Goal: Task Accomplishment & Management: Use online tool/utility

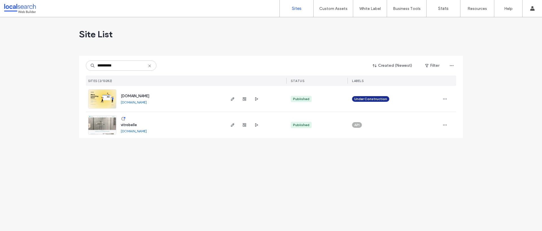
type input "**********"
click at [133, 124] on span "vitrobelle" at bounding box center [129, 125] width 16 height 4
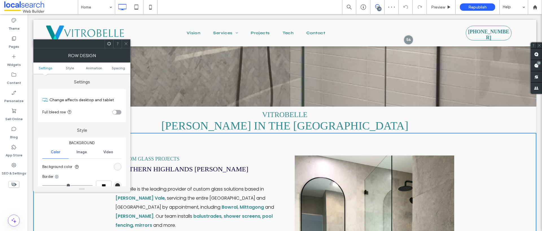
click at [147, 172] on span "southern highlands [PERSON_NAME]" at bounding box center [182, 168] width 133 height 7
click at [128, 44] on div at bounding box center [126, 44] width 8 height 8
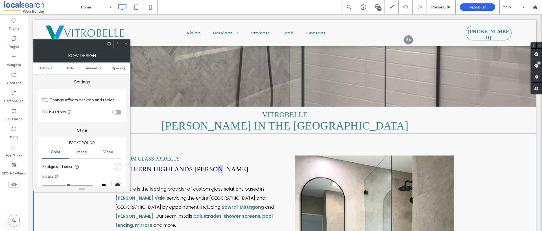
click at [224, 168] on span "southern highlands [PERSON_NAME]" at bounding box center [182, 168] width 133 height 7
click at [127, 43] on icon at bounding box center [126, 44] width 4 height 4
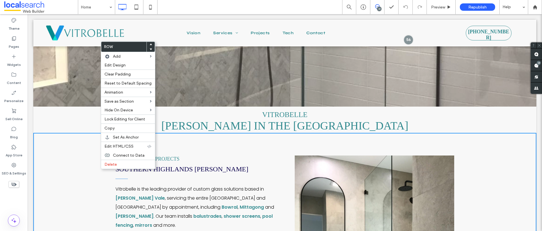
drag, startPoint x: 86, startPoint y: 170, endPoint x: 243, endPoint y: 177, distance: 157.0
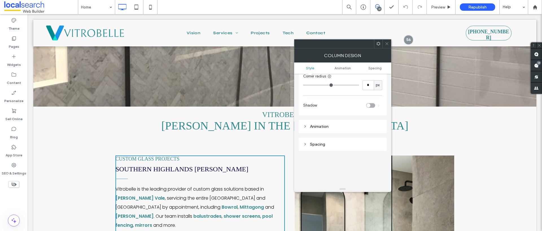
scroll to position [133, 0]
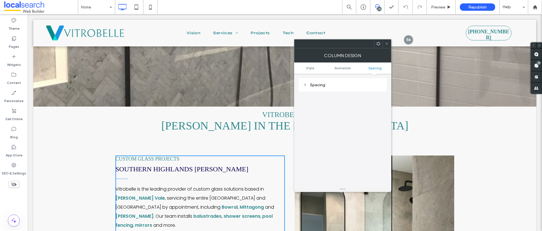
click at [386, 43] on icon at bounding box center [387, 44] width 4 height 4
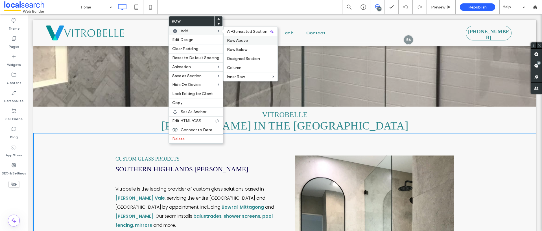
click at [250, 42] on label "Row Above" at bounding box center [250, 40] width 47 height 5
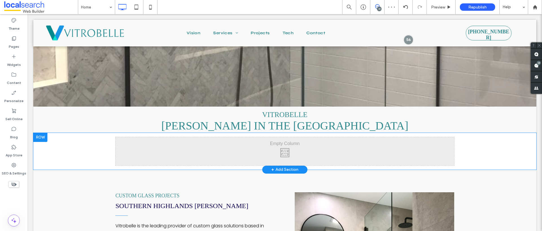
click at [75, 148] on div "Click To Paste Click To Paste Row + Add Section" at bounding box center [284, 151] width 503 height 37
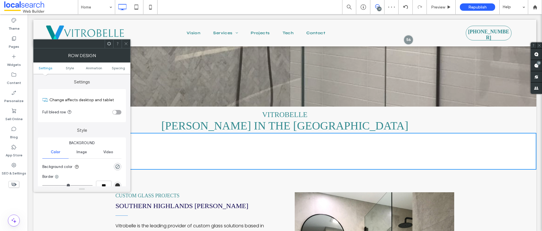
click at [197, 149] on div "Click To Paste Click To Paste" at bounding box center [285, 151] width 339 height 28
click at [274, 151] on div "Click To Paste Click To Paste" at bounding box center [285, 151] width 339 height 28
click at [126, 43] on icon at bounding box center [126, 44] width 4 height 4
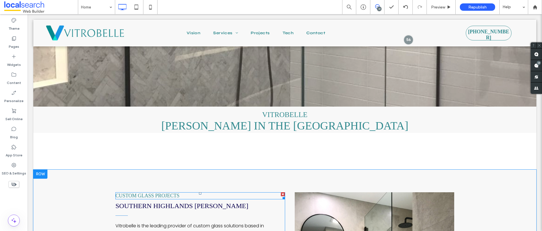
click at [212, 193] on h4 "Custom Glass Projects" at bounding box center [201, 196] width 170 height 6
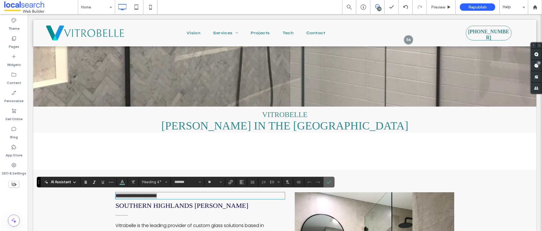
drag, startPoint x: 330, startPoint y: 184, endPoint x: 250, endPoint y: 174, distance: 80.6
click at [330, 184] on icon "Confirm" at bounding box center [329, 182] width 5 height 5
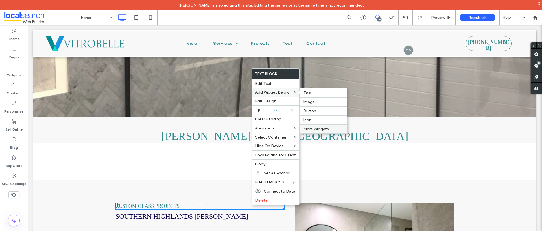
click at [321, 129] on span "More Widgets" at bounding box center [316, 129] width 25 height 5
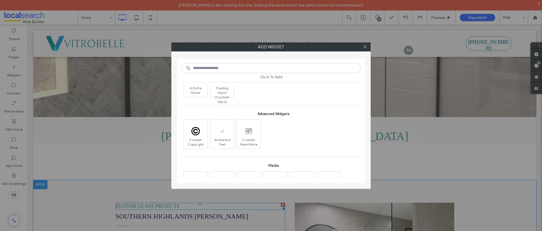
scroll to position [214, 0]
click at [221, 134] on span "Animated Text" at bounding box center [222, 137] width 24 height 8
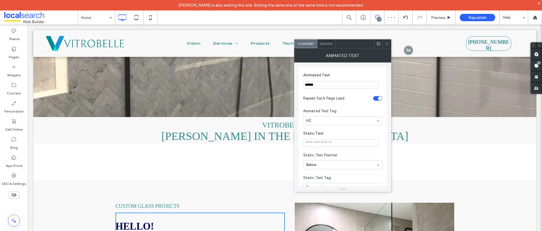
drag, startPoint x: 324, startPoint y: 106, endPoint x: 278, endPoint y: 81, distance: 51.9
type input "**********"
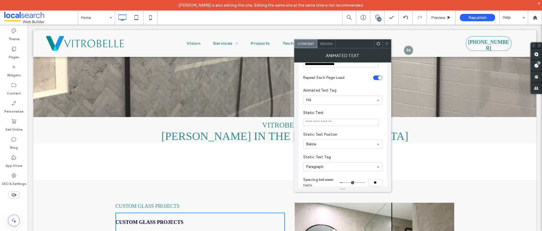
scroll to position [0, 0]
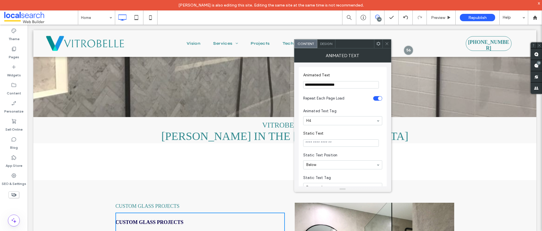
click at [321, 44] on span "Design" at bounding box center [326, 44] width 12 height 4
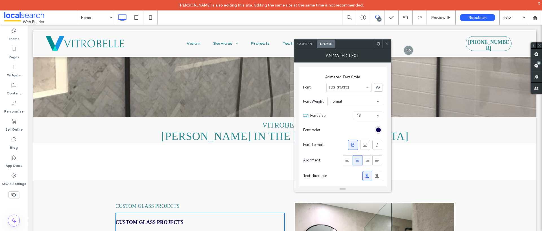
click at [383, 125] on div "Animated Text Style Font [US_STATE] Font Weight normal Font size 18 Font color …" at bounding box center [343, 127] width 88 height 120
click at [381, 126] on section "Font color" at bounding box center [342, 130] width 79 height 14
click at [380, 130] on div "rgb(11, 2, 77)" at bounding box center [378, 129] width 5 height 5
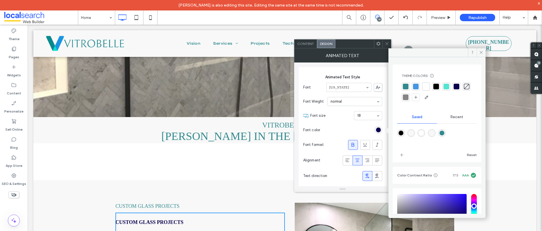
click at [408, 86] on div at bounding box center [406, 87] width 6 height 6
click at [481, 53] on use at bounding box center [481, 52] width 3 height 3
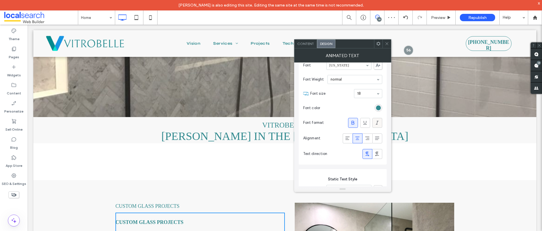
scroll to position [25, 0]
click at [378, 122] on icon at bounding box center [378, 120] width 6 height 6
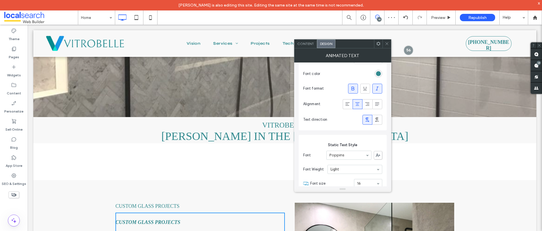
scroll to position [156, 0]
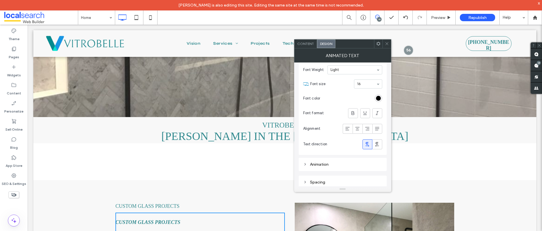
click at [389, 44] on icon at bounding box center [387, 44] width 4 height 4
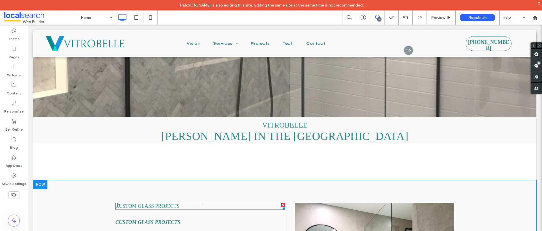
click at [281, 204] on div at bounding box center [283, 205] width 4 height 4
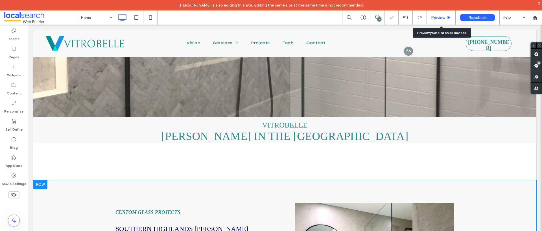
click at [439, 17] on span "Preview" at bounding box center [438, 17] width 14 height 5
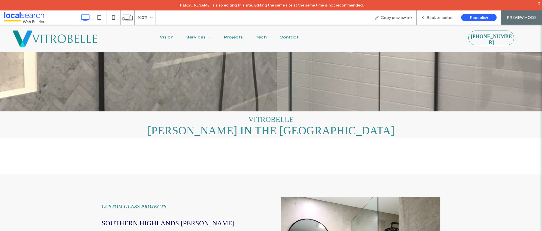
scroll to position [123, 0]
click at [60, 36] on img at bounding box center [54, 39] width 87 height 20
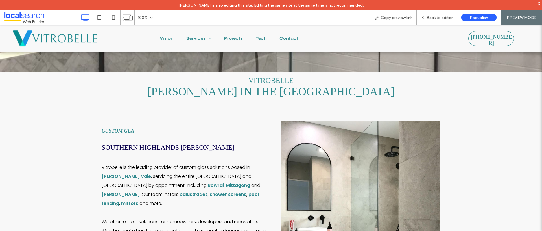
scroll to position [167, 0]
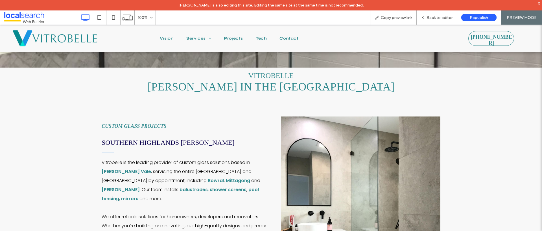
click at [132, 125] on h4 "Custom Glass Projects" at bounding box center [134, 126] width 65 height 6
click at [426, 21] on div "Back to editor" at bounding box center [437, 17] width 40 height 14
click at [437, 19] on span "Back to editor" at bounding box center [440, 17] width 26 height 5
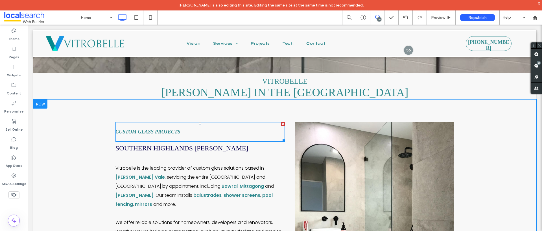
click at [181, 128] on span at bounding box center [201, 131] width 170 height 19
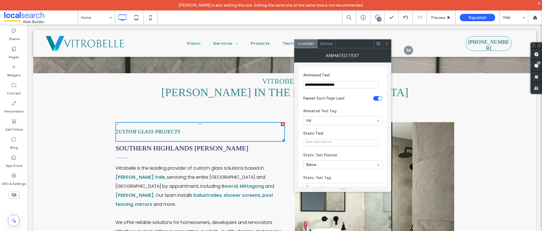
click at [181, 131] on h4 "Custom Glass Projects" at bounding box center [148, 132] width 65 height 6
click at [326, 44] on span "Design" at bounding box center [326, 44] width 12 height 4
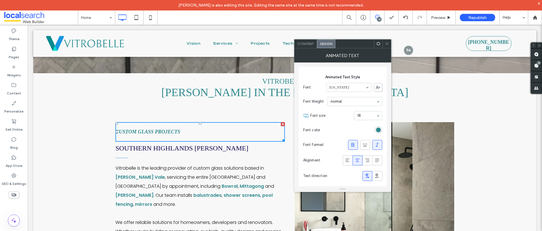
click at [366, 91] on div "[US_STATE]" at bounding box center [349, 87] width 45 height 9
click at [388, 44] on icon at bounding box center [387, 44] width 4 height 4
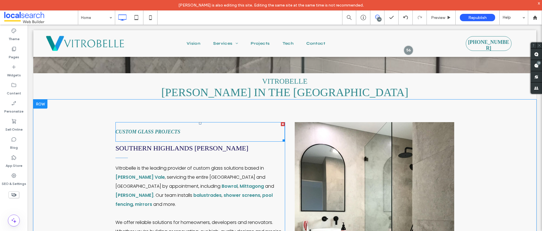
click at [181, 133] on span at bounding box center [201, 131] width 170 height 19
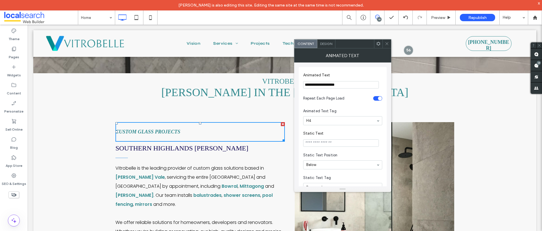
click at [181, 132] on h4 "Custom Glass Projects" at bounding box center [148, 132] width 65 height 6
click at [329, 46] on div "Design" at bounding box center [327, 44] width 18 height 8
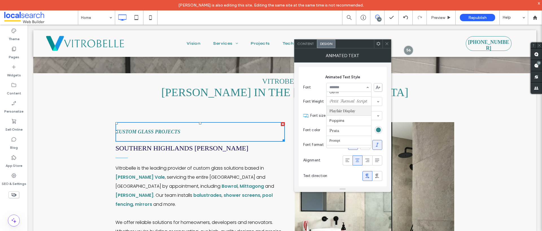
scroll to position [387, 0]
click at [359, 88] on input at bounding box center [348, 87] width 36 height 4
click at [361, 87] on input at bounding box center [348, 87] width 36 height 4
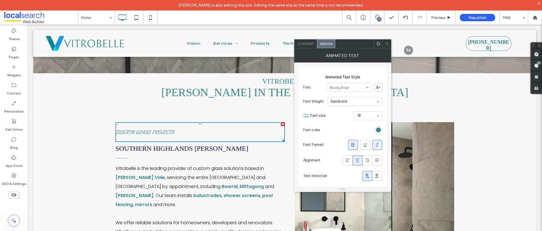
click at [381, 102] on div "Semibold" at bounding box center [355, 101] width 55 height 9
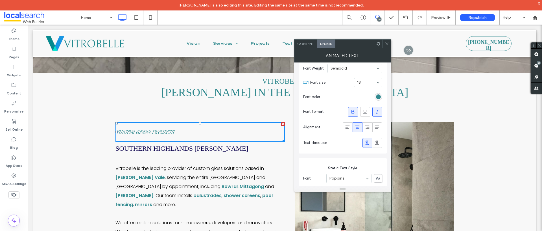
scroll to position [0, 0]
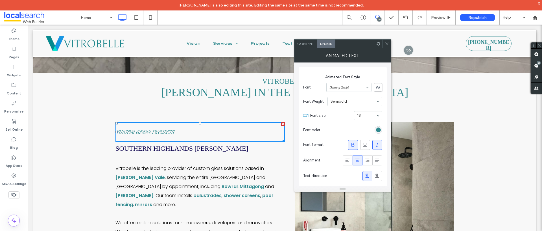
click at [380, 86] on icon at bounding box center [378, 87] width 5 height 3
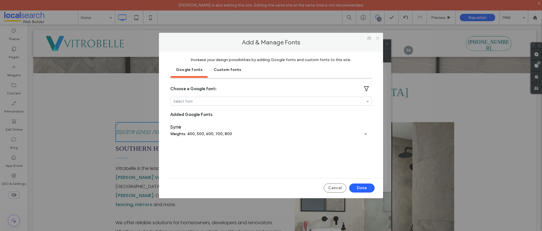
click at [378, 38] on use at bounding box center [377, 38] width 3 height 3
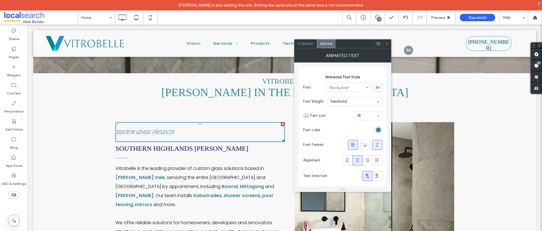
click at [388, 45] on icon at bounding box center [387, 44] width 4 height 4
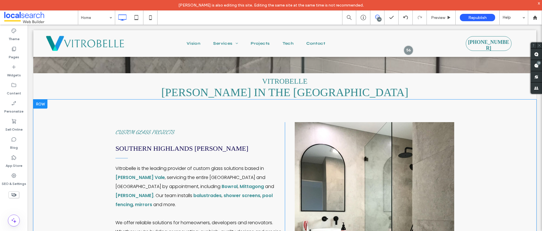
click at [484, 108] on div "Custom Glass Projects southern highlands [GEOGRAPHIC_DATA] Vitrobelle is the le…" at bounding box center [284, 219] width 503 height 241
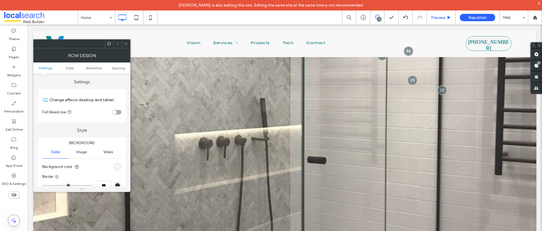
click at [441, 19] on span "Preview" at bounding box center [438, 17] width 14 height 5
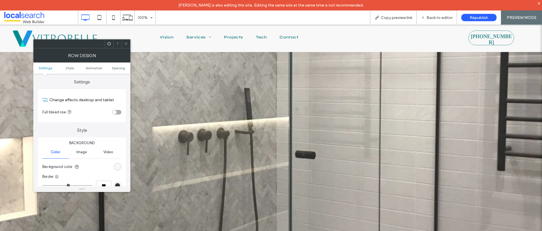
click at [128, 44] on div at bounding box center [126, 44] width 8 height 8
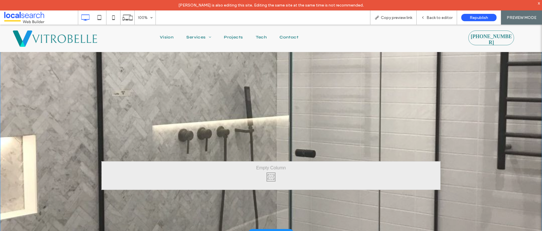
scroll to position [141, 0]
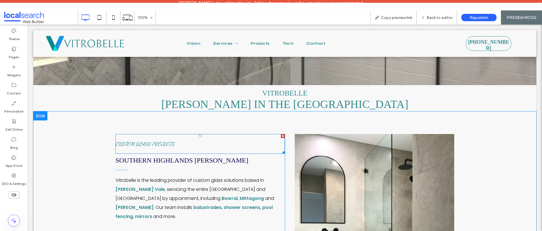
click at [177, 144] on span at bounding box center [201, 144] width 170 height 20
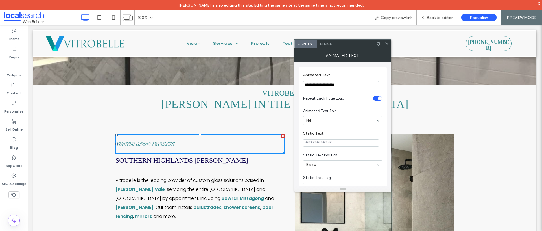
click at [177, 142] on div "Custom Glass Projects" at bounding box center [201, 144] width 170 height 20
click at [389, 43] on div at bounding box center [387, 44] width 8 height 8
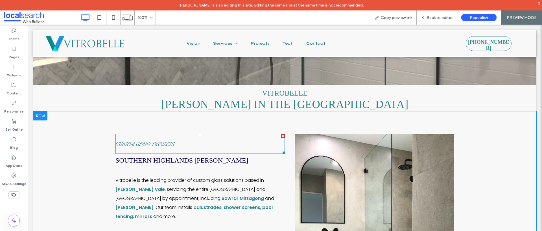
click at [201, 138] on span at bounding box center [201, 144] width 170 height 20
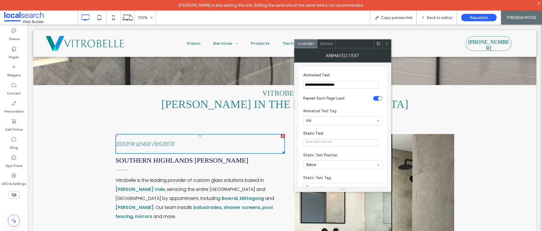
click at [282, 136] on div at bounding box center [283, 136] width 4 height 4
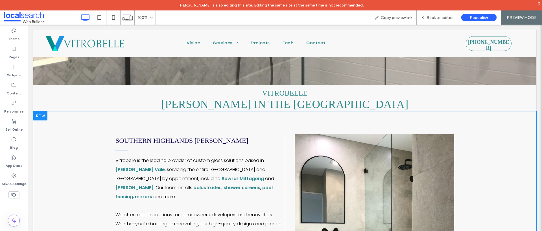
click at [195, 128] on div "southern highlands glazier Vitrobelle is the leading provider of custom glass s…" at bounding box center [284, 230] width 503 height 239
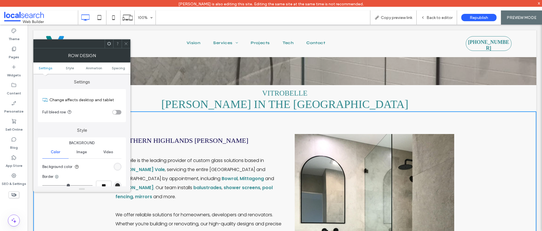
click at [194, 142] on span "southern highlands [PERSON_NAME]" at bounding box center [182, 140] width 133 height 7
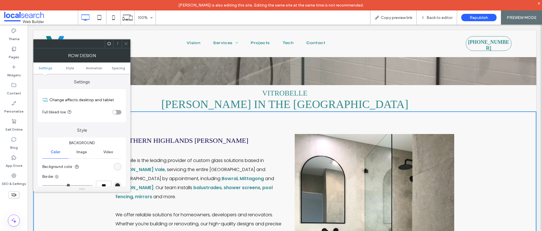
click at [198, 140] on span "southern highlands [PERSON_NAME]" at bounding box center [182, 140] width 133 height 7
click at [125, 44] on icon at bounding box center [126, 44] width 4 height 4
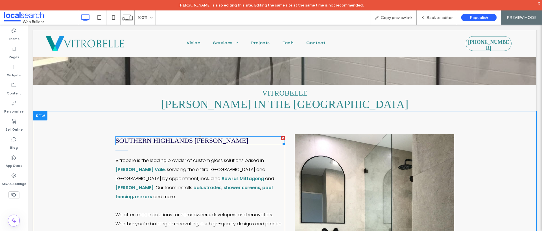
click at [192, 139] on span "southern highlands [PERSON_NAME]" at bounding box center [182, 140] width 133 height 7
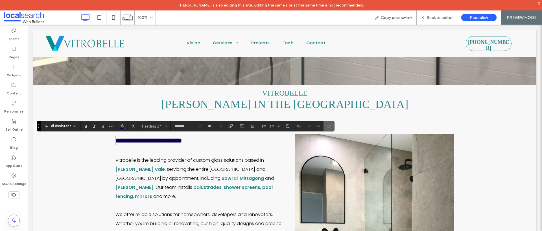
drag, startPoint x: 327, startPoint y: 123, endPoint x: 353, endPoint y: 10, distance: 116.1
click at [327, 123] on span "Confirm" at bounding box center [328, 126] width 3 height 10
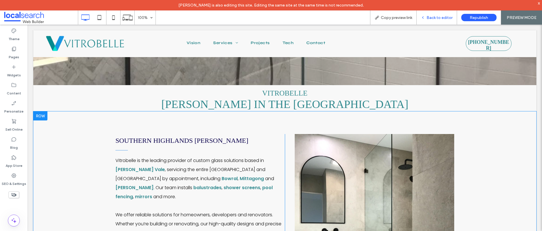
click at [428, 19] on span "Back to editor" at bounding box center [440, 17] width 26 height 5
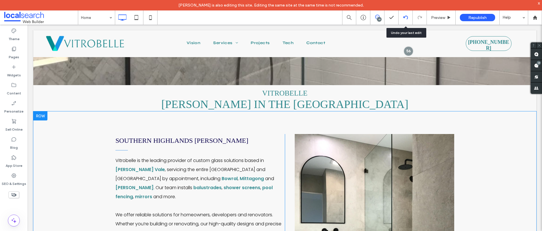
click at [404, 16] on icon at bounding box center [406, 17] width 5 height 5
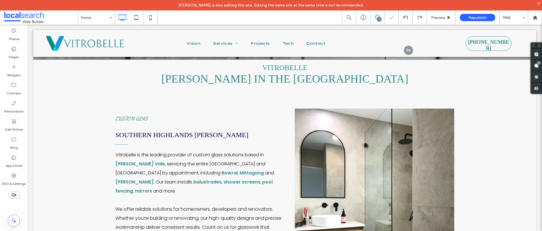
scroll to position [123, 0]
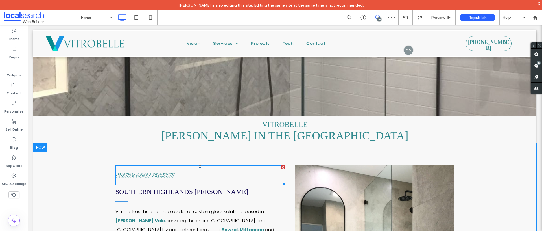
click at [181, 174] on span at bounding box center [201, 175] width 170 height 20
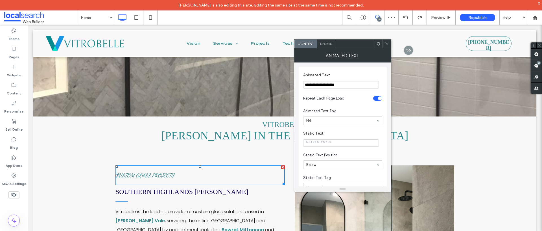
click at [154, 175] on h4 "Custom Glass Projects" at bounding box center [145, 175] width 59 height 6
click at [155, 174] on h4 "Custom Glass Projects" at bounding box center [145, 175] width 59 height 6
drag, startPoint x: 355, startPoint y: 86, endPoint x: 300, endPoint y: 79, distance: 55.3
click at [300, 79] on div "**********" at bounding box center [343, 150] width 88 height 167
click at [389, 44] on icon at bounding box center [387, 44] width 4 height 4
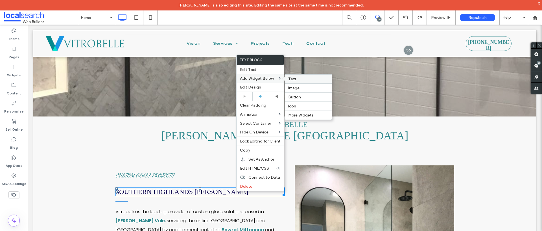
click at [311, 81] on div "Text" at bounding box center [308, 78] width 47 height 9
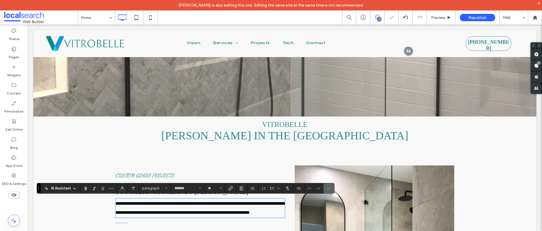
drag, startPoint x: 331, startPoint y: 190, endPoint x: 251, endPoint y: 169, distance: 83.5
click at [331, 190] on label "Confirm" at bounding box center [329, 188] width 8 height 10
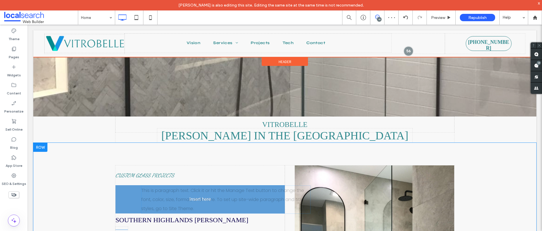
drag, startPoint x: 179, startPoint y: 211, endPoint x: 172, endPoint y: 198, distance: 14.8
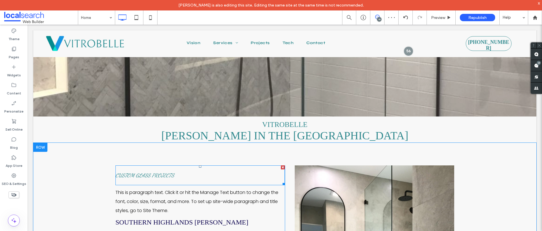
click at [151, 176] on span at bounding box center [201, 175] width 170 height 20
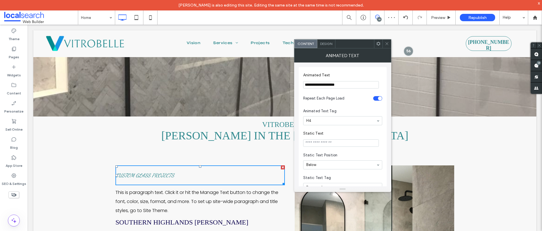
click at [281, 167] on div at bounding box center [283, 167] width 4 height 4
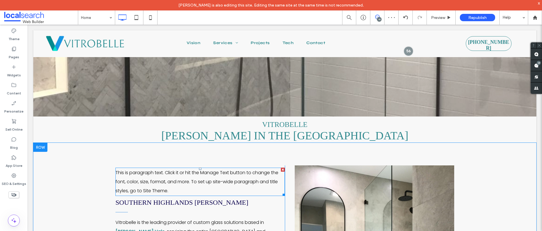
click at [169, 181] on span "This is paragraph text. Click it or hit the Manage Text button to change the fo…" at bounding box center [197, 181] width 163 height 25
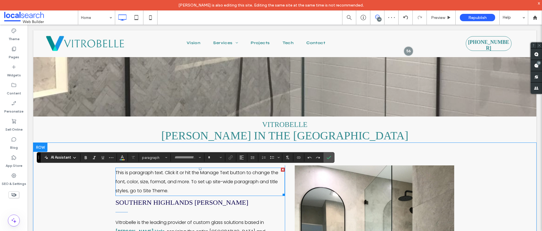
type input "*******"
type input "**"
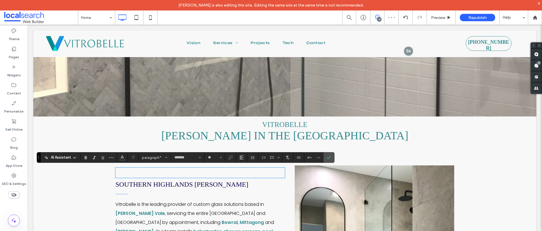
paste div
drag, startPoint x: 164, startPoint y: 174, endPoint x: 113, endPoint y: 168, distance: 51.9
click at [116, 168] on p "**********" at bounding box center [201, 172] width 170 height 9
click at [125, 160] on button "Color" at bounding box center [122, 157] width 8 height 8
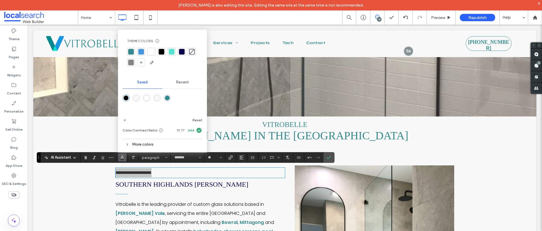
click at [134, 52] on div at bounding box center [131, 52] width 6 height 6
click at [109, 157] on icon "More" at bounding box center [111, 157] width 5 height 5
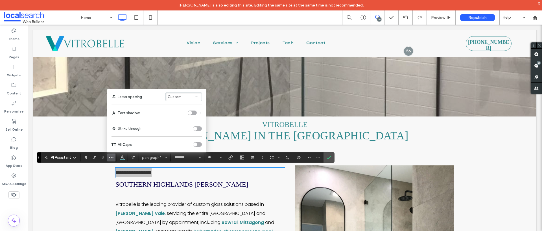
click at [199, 145] on div "toggle" at bounding box center [197, 144] width 9 height 5
click at [178, 170] on p "**********" at bounding box center [201, 172] width 170 height 9
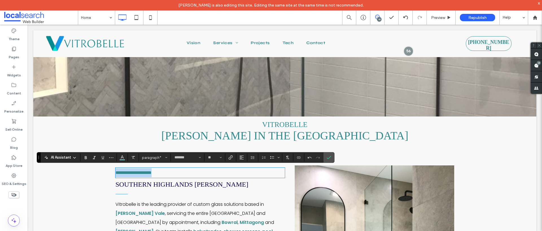
drag, startPoint x: 178, startPoint y: 172, endPoint x: 109, endPoint y: 175, distance: 68.7
click at [86, 155] on icon "Bold" at bounding box center [86, 157] width 5 height 5
click at [331, 157] on icon "Confirm" at bounding box center [329, 157] width 5 height 5
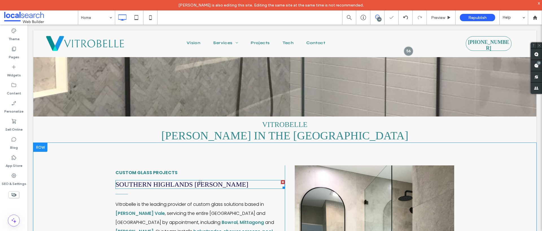
click at [199, 183] on span "southern highlands [PERSON_NAME]" at bounding box center [182, 184] width 133 height 7
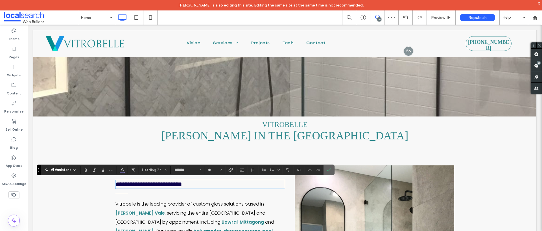
click at [333, 172] on section at bounding box center [329, 170] width 11 height 10
drag, startPoint x: 332, startPoint y: 171, endPoint x: 223, endPoint y: 158, distance: 109.3
click at [332, 171] on label "Confirm" at bounding box center [329, 170] width 8 height 10
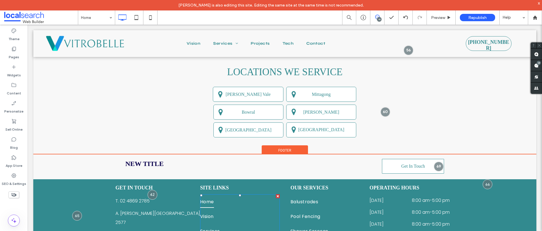
scroll to position [1091, 0]
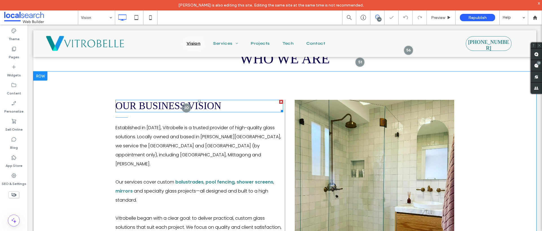
click at [200, 102] on span "our business vision" at bounding box center [169, 105] width 106 height 11
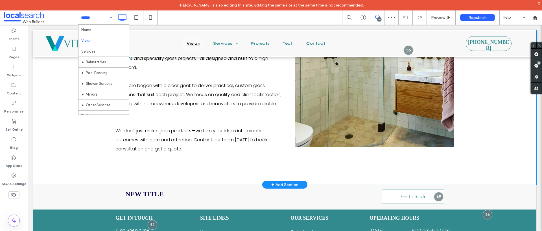
scroll to position [359, 0]
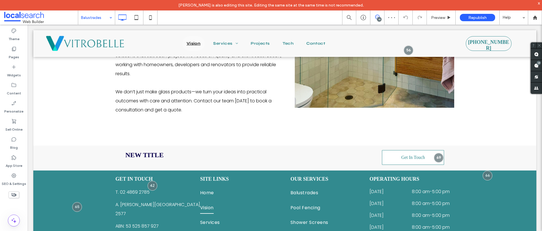
click at [96, 21] on input at bounding box center [95, 17] width 28 height 14
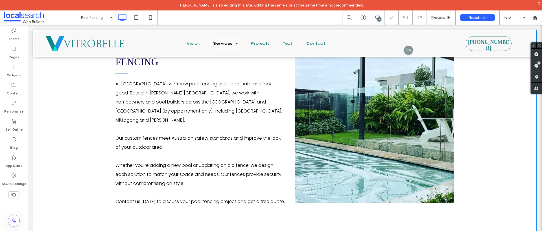
scroll to position [132, 0]
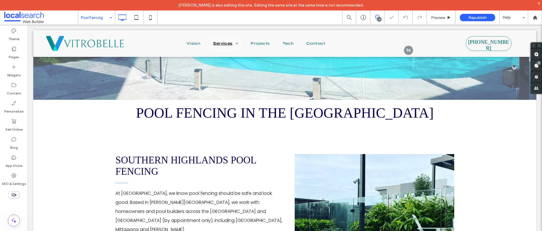
click at [105, 20] on input at bounding box center [95, 17] width 28 height 14
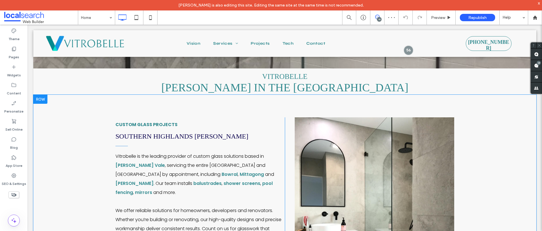
scroll to position [216, 0]
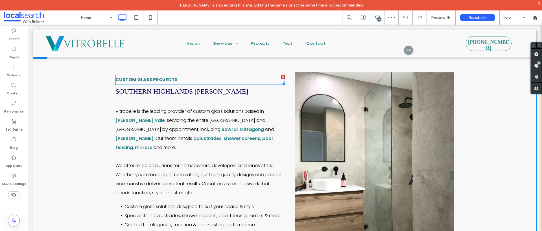
click at [147, 79] on strong "Custom Glass Projects" at bounding box center [147, 79] width 62 height 6
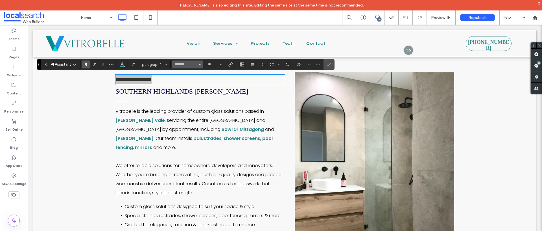
click at [200, 65] on use "Font & Font weight" at bounding box center [200, 64] width 2 height 1
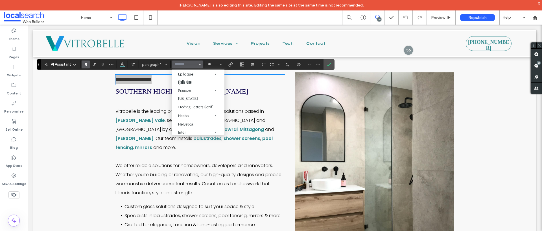
scroll to position [169, 0]
click at [193, 102] on label "[US_STATE]" at bounding box center [198, 98] width 53 height 8
type input "*******"
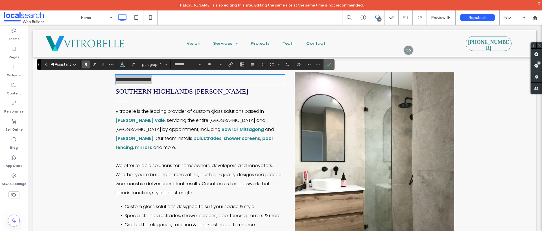
click at [331, 63] on label "Confirm" at bounding box center [329, 64] width 8 height 10
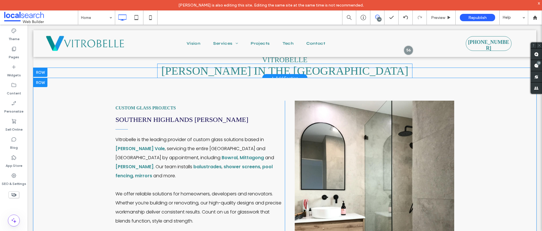
scroll to position [168, 0]
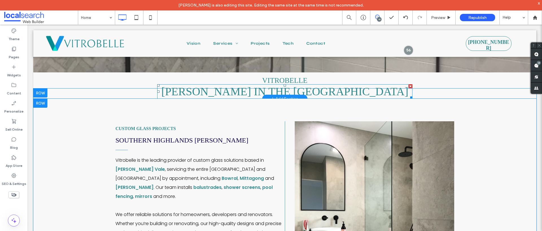
click at [228, 86] on span "[PERSON_NAME] in the [GEOGRAPHIC_DATA]" at bounding box center [285, 91] width 247 height 13
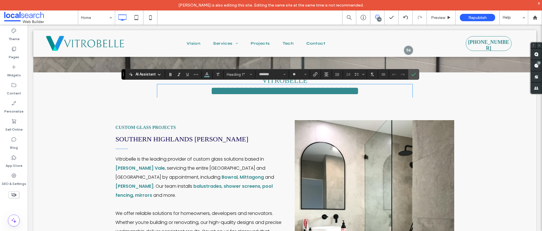
click at [159, 132] on p "Custom Glass Projects" at bounding box center [201, 127] width 170 height 9
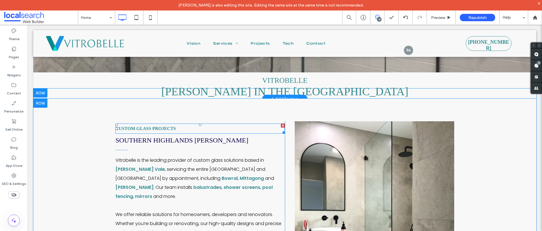
click at [161, 127] on strong "Custom Glass Projects" at bounding box center [146, 128] width 60 height 5
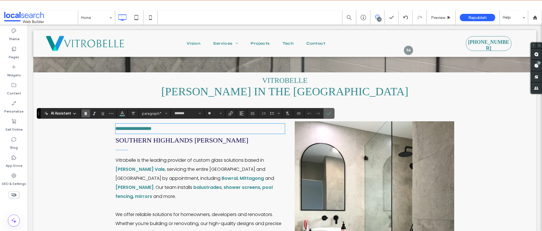
click at [331, 112] on use "Confirm" at bounding box center [329, 113] width 5 height 3
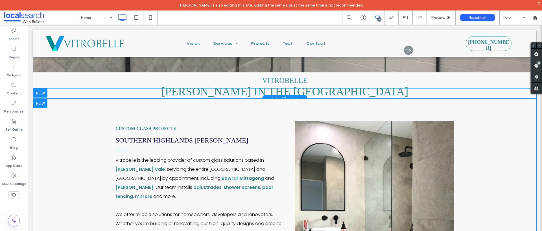
click at [229, 134] on div "Custom Glass Projects southern highlands glazier Vitrobelle is the leading prov…" at bounding box center [201, 215] width 170 height 188
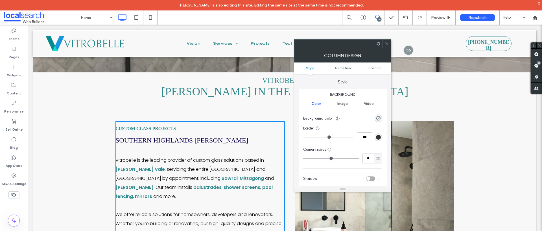
click at [222, 136] on span "southern highlands [PERSON_NAME]" at bounding box center [182, 139] width 133 height 7
click at [214, 141] on span "southern highlands [PERSON_NAME]" at bounding box center [182, 139] width 133 height 7
click at [71, 139] on div "Custom Glass Projects southern highlands glazier Vitrobelle is the leading prov…" at bounding box center [284, 218] width 503 height 239
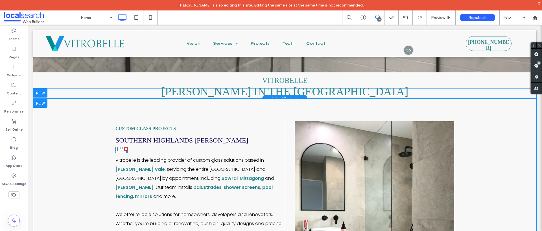
click at [120, 150] on hr at bounding box center [122, 150] width 12 height 0
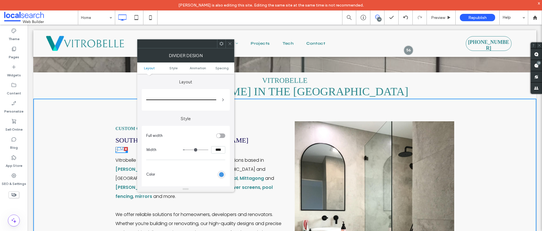
click at [124, 147] on div at bounding box center [126, 149] width 4 height 4
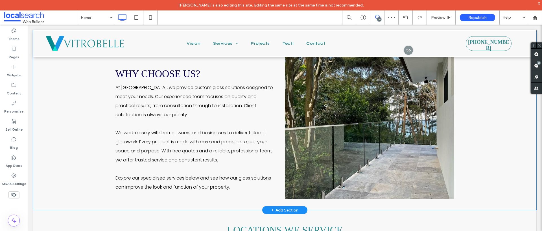
scroll to position [841, 0]
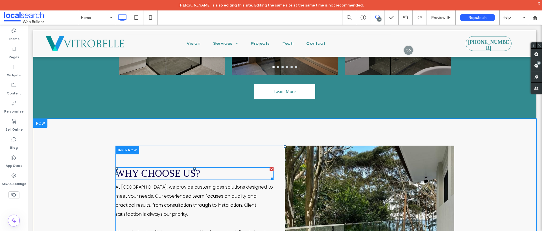
click at [151, 172] on span "why choose us?" at bounding box center [158, 173] width 85 height 11
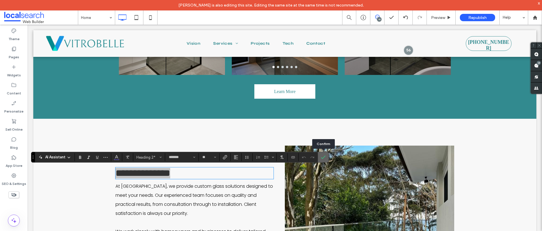
click at [326, 155] on label "Confirm" at bounding box center [323, 157] width 8 height 10
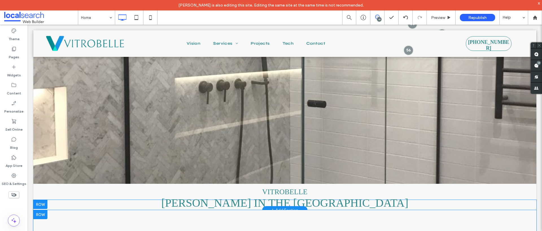
scroll to position [152, 0]
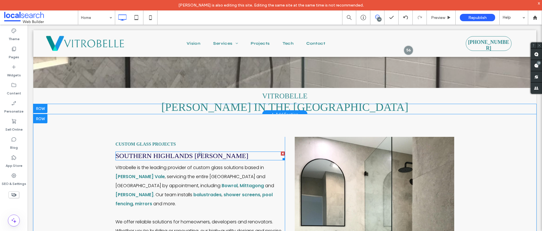
click at [183, 157] on span "southern highlands [PERSON_NAME]" at bounding box center [182, 155] width 133 height 7
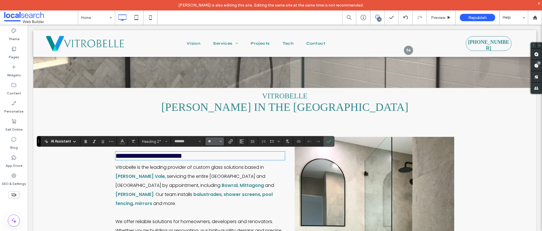
click at [220, 143] on span "Size" at bounding box center [221, 141] width 2 height 7
click at [217, 181] on label "32" at bounding box center [215, 182] width 18 height 8
type input "**"
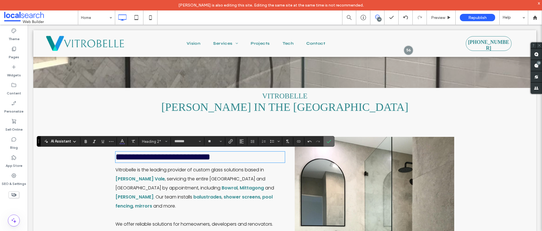
click at [328, 142] on icon "Confirm" at bounding box center [329, 141] width 5 height 5
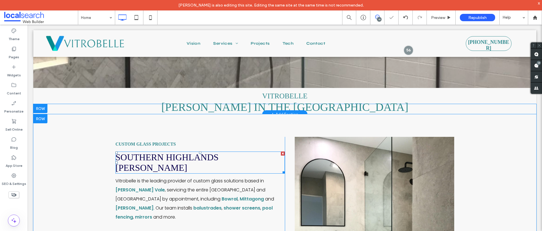
click at [144, 155] on span "southern highlands [PERSON_NAME]" at bounding box center [167, 162] width 103 height 21
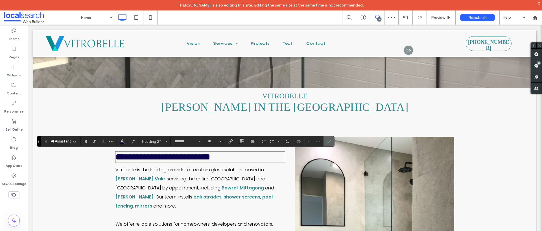
click at [327, 139] on icon "Confirm" at bounding box center [329, 141] width 5 height 5
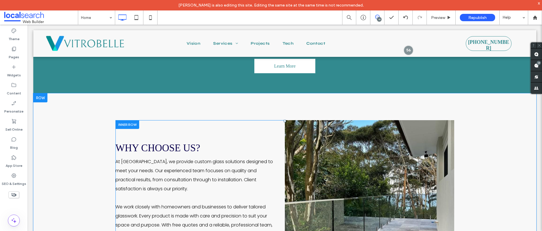
scroll to position [868, 0]
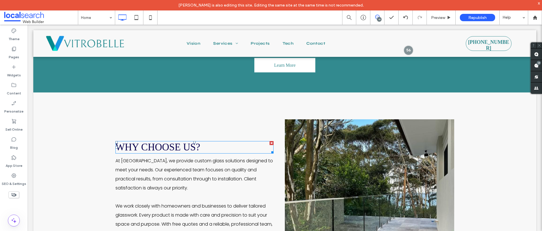
click at [161, 143] on span "why choose us?" at bounding box center [158, 147] width 85 height 11
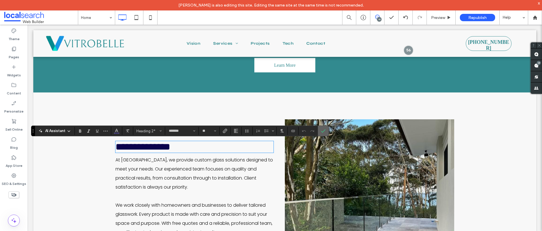
click at [322, 129] on icon "Confirm" at bounding box center [323, 131] width 5 height 5
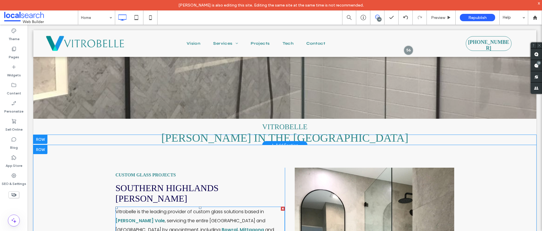
scroll to position [120, 0]
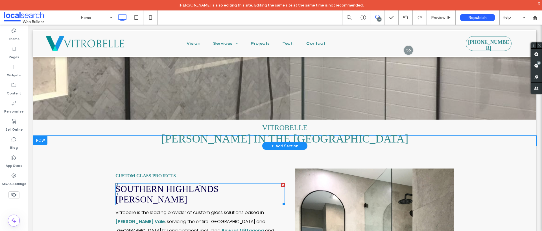
click at [194, 190] on span "southern highlands [PERSON_NAME]" at bounding box center [167, 194] width 103 height 21
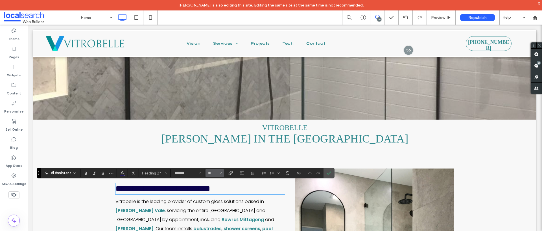
click at [221, 172] on icon "Size" at bounding box center [221, 173] width 2 height 2
type input "**"
click at [329, 174] on icon "Confirm" at bounding box center [329, 173] width 5 height 5
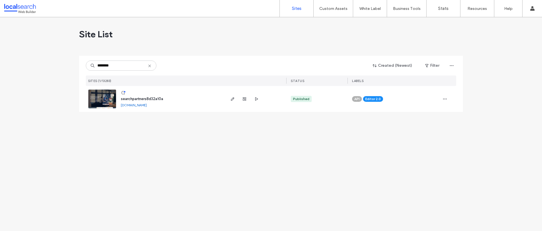
type input "********"
click at [152, 95] on div "searchpartners8d32a10a [DOMAIN_NAME]" at bounding box center [170, 99] width 108 height 26
click at [153, 97] on span "searchpartners8d32a10a" at bounding box center [142, 99] width 42 height 4
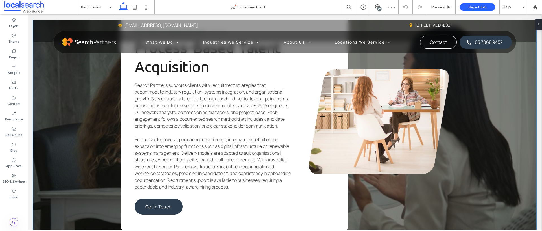
scroll to position [843, 0]
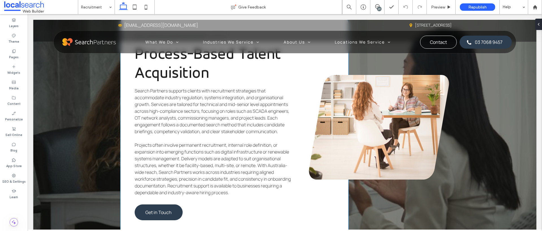
click at [283, 86] on div "ROLE-SPECIFIC SEARCH DELIVERY Process-Based Talent Acquisition Search Partners …" at bounding box center [235, 127] width 228 height 220
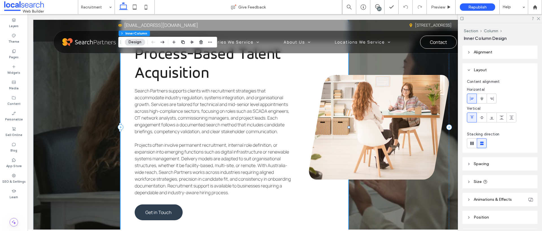
click at [298, 99] on div "ROLE-SPECIFIC SEARCH DELIVERY Process-Based Talent Acquisition Search Partners …" at bounding box center [235, 127] width 228 height 220
click at [300, 95] on div "ROLE-SPECIFIC SEARCH DELIVERY Process-Based Talent Acquisition Search Partners …" at bounding box center [235, 127] width 228 height 220
click at [541, 18] on div at bounding box center [500, 18] width 84 height 9
click at [383, 5] on span at bounding box center [378, 6] width 14 height 5
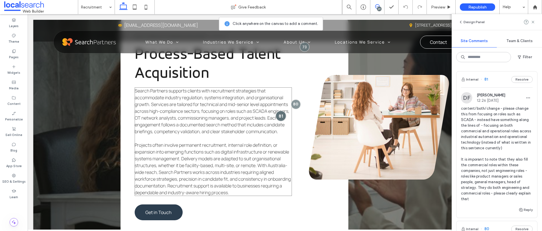
click at [281, 112] on div at bounding box center [281, 115] width 10 height 10
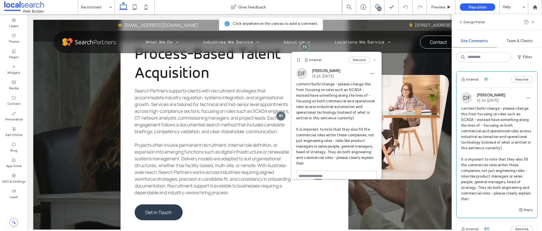
click at [373, 58] on icon at bounding box center [375, 60] width 5 height 5
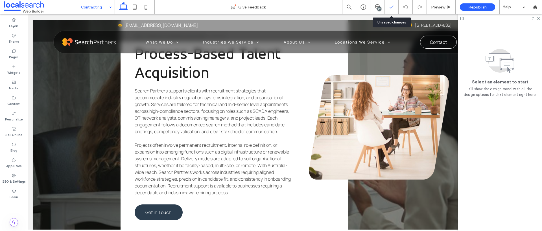
click at [385, 10] on div at bounding box center [392, 7] width 14 height 14
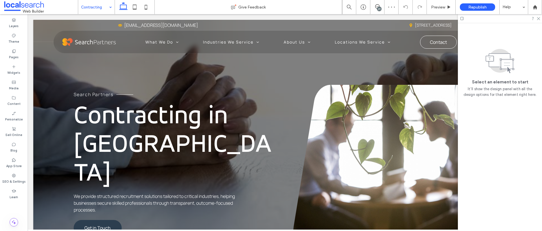
click at [379, 7] on div "29" at bounding box center [379, 9] width 4 height 4
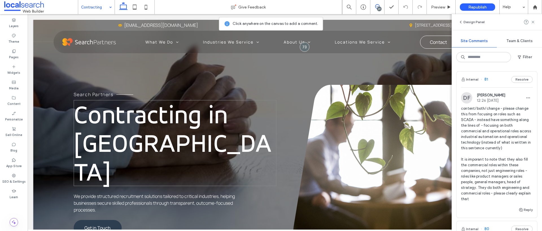
click at [239, 146] on h1 "Contracting in Melbourne" at bounding box center [175, 143] width 203 height 86
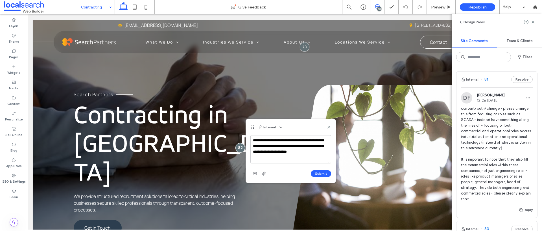
type textarea "**********"
click at [318, 170] on div "Submit" at bounding box center [291, 173] width 81 height 9
click at [320, 175] on button "Submit" at bounding box center [321, 173] width 20 height 7
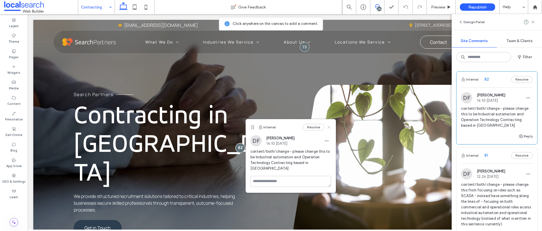
click at [331, 127] on icon at bounding box center [329, 127] width 5 height 5
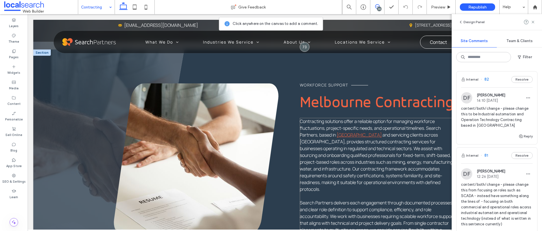
scroll to position [264, 0]
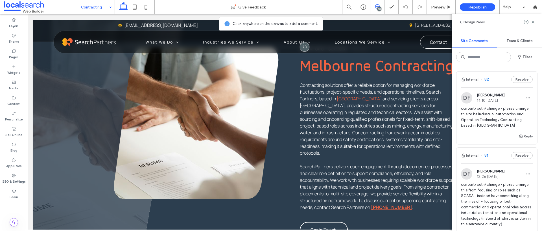
click at [285, 147] on div "WORKFORCE SUPPORT Melbourne Contracting Contracting solutions offer a reliable …" at bounding box center [290, 142] width 352 height 190
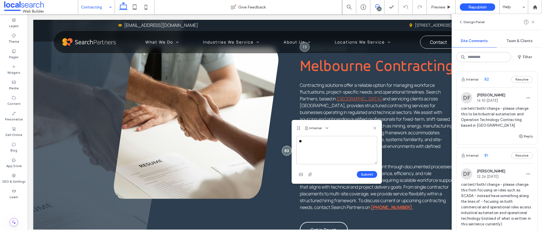
type textarea "*"
type textarea "**********"
click at [372, 176] on button "Submit" at bounding box center [367, 174] width 20 height 7
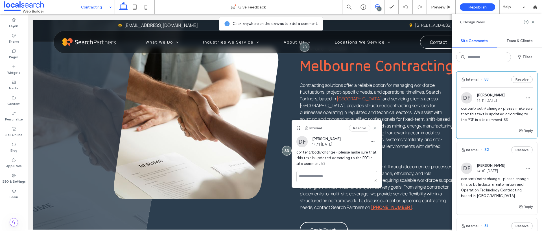
click at [375, 129] on icon at bounding box center [375, 128] width 5 height 5
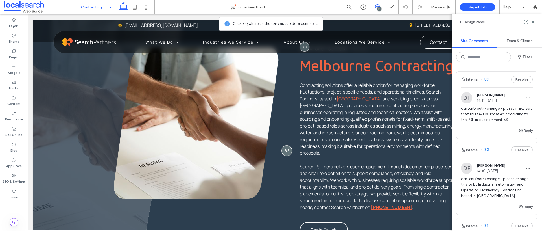
click at [288, 145] on div at bounding box center [287, 150] width 10 height 10
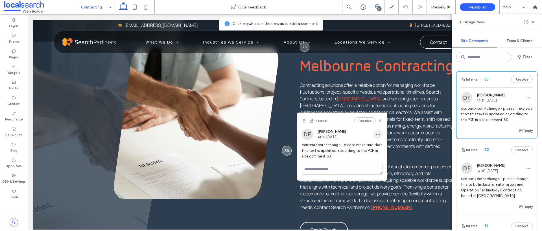
click at [379, 134] on use "button" at bounding box center [378, 134] width 4 height 1
click at [383, 160] on span "Delete" at bounding box center [384, 160] width 11 height 6
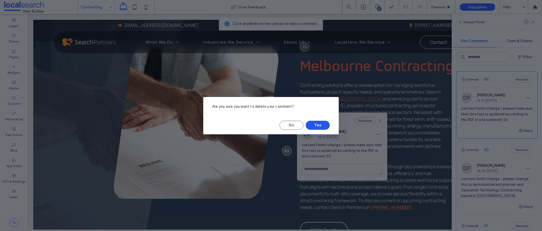
click at [320, 127] on button "Yes" at bounding box center [318, 125] width 24 height 9
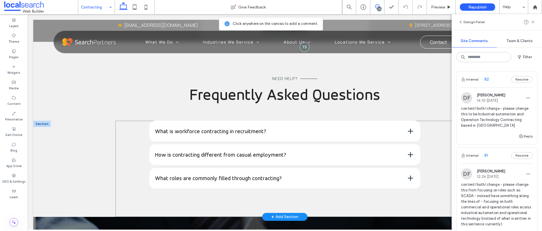
scroll to position [586, 0]
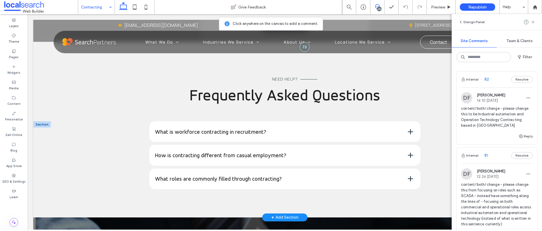
click at [410, 128] on span at bounding box center [410, 131] width 7 height 7
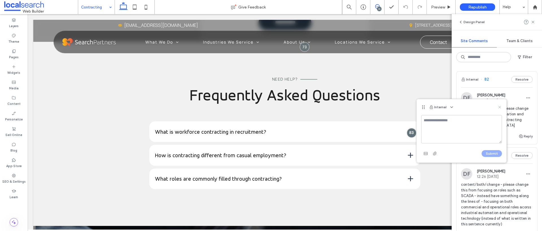
click at [501, 107] on icon at bounding box center [500, 107] width 5 height 5
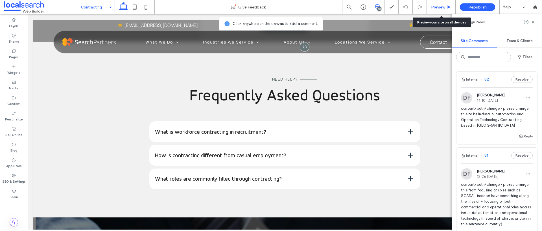
click at [438, 5] on span "Preview" at bounding box center [438, 7] width 14 height 5
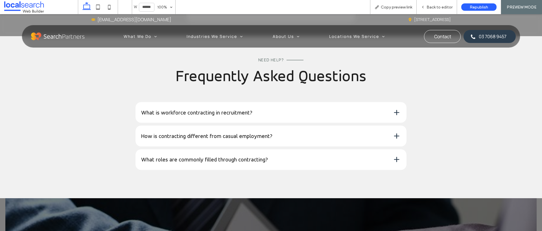
scroll to position [579, 0]
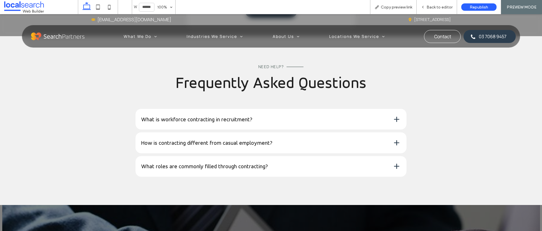
click at [397, 118] on span at bounding box center [396, 119] width 7 height 7
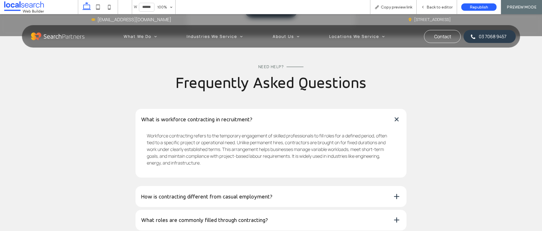
click at [395, 121] on span at bounding box center [397, 119] width 10 height 10
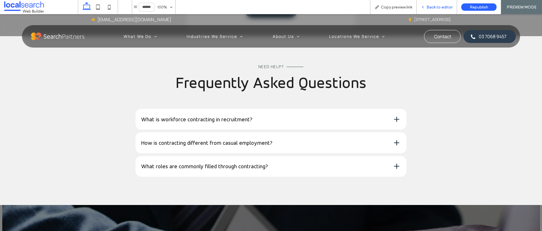
click at [442, 4] on div "Back to editor" at bounding box center [437, 7] width 40 height 14
click at [429, 6] on span "Back to editor" at bounding box center [440, 7] width 26 height 5
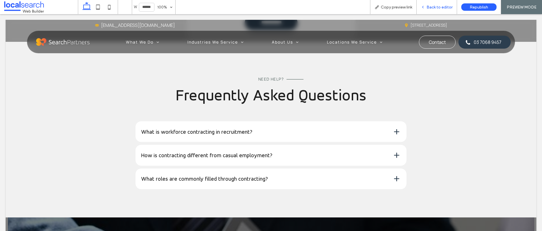
scroll to position [586, 0]
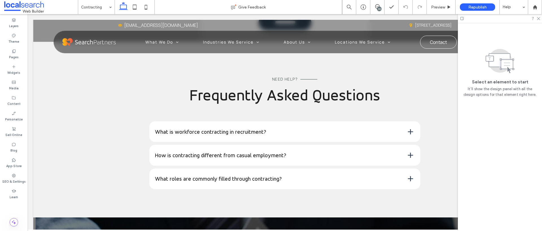
click at [379, 9] on div "30" at bounding box center [379, 9] width 4 height 4
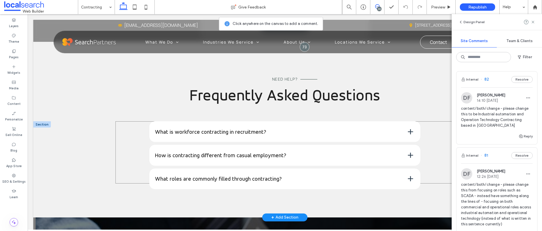
click at [423, 123] on div "What is workforce contracting in recruitment? Workforce contracting refers to t…" at bounding box center [285, 152] width 339 height 62
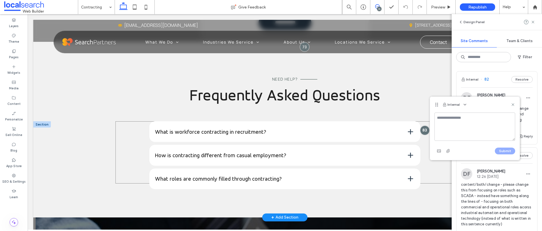
type textarea "*"
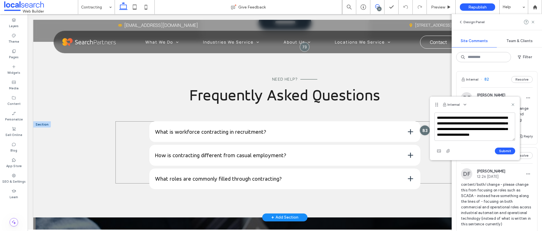
scroll to position [2, 0]
type textarea "**********"
click at [508, 151] on button "Submit" at bounding box center [505, 150] width 20 height 7
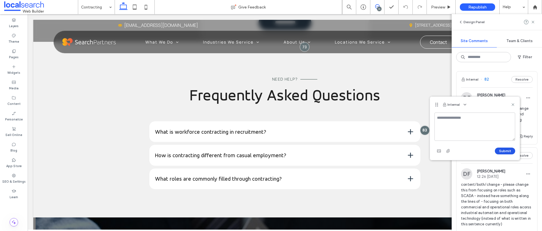
scroll to position [0, 0]
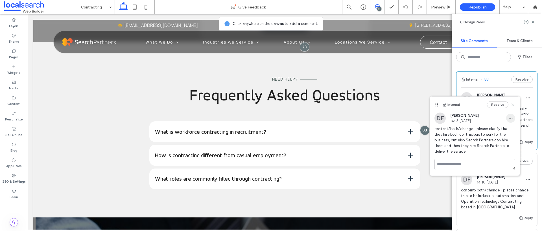
click at [513, 119] on icon "button" at bounding box center [511, 118] width 5 height 5
click at [507, 132] on div "Edit" at bounding box center [490, 132] width 50 height 11
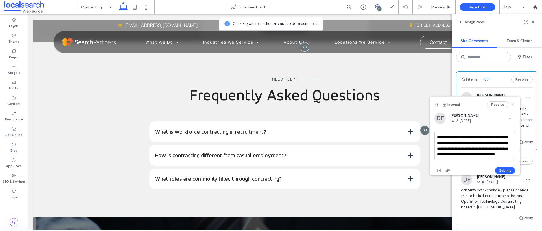
scroll to position [5, 0]
click at [490, 155] on textarea "**********" at bounding box center [475, 146] width 81 height 28
type textarea "**********"
click at [509, 170] on button "Submit" at bounding box center [505, 170] width 20 height 7
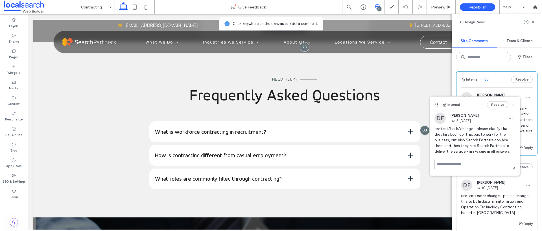
click at [514, 103] on icon at bounding box center [513, 104] width 5 height 5
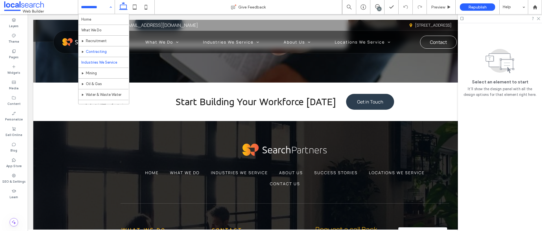
scroll to position [76, 0]
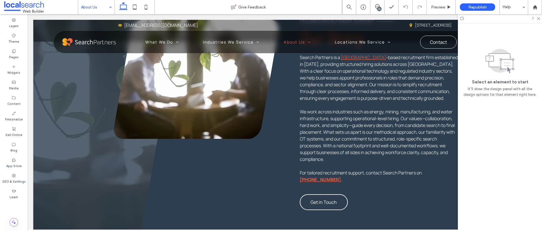
scroll to position [204, 0]
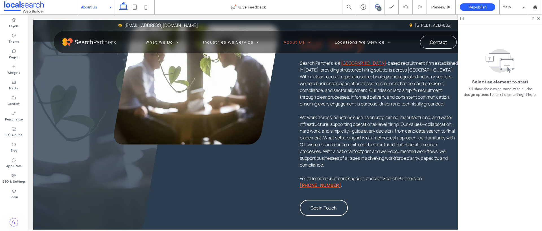
click at [378, 5] on icon at bounding box center [377, 6] width 5 height 5
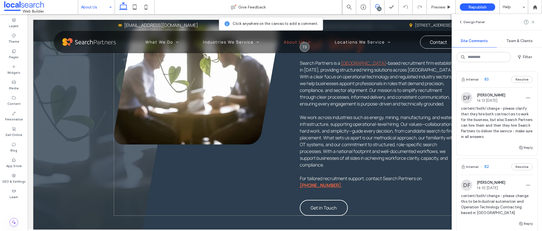
click at [295, 107] on div "TAILORED RECRUITMENT SUPPORT Our Story Search Partners is a Melbourne -based re…" at bounding box center [290, 120] width 352 height 190
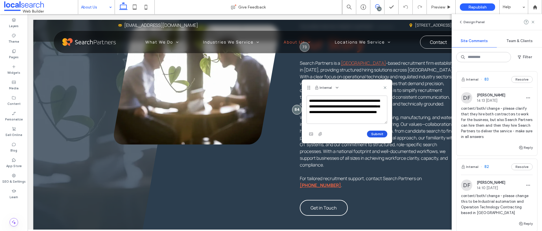
type textarea "**********"
click at [382, 134] on button "Submit" at bounding box center [377, 134] width 20 height 7
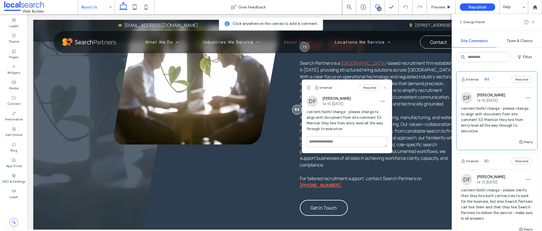
click at [387, 86] on icon at bounding box center [385, 87] width 5 height 5
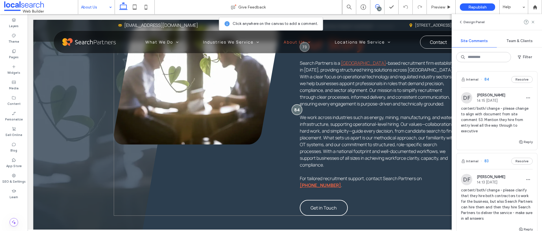
click at [295, 106] on div at bounding box center [297, 109] width 10 height 10
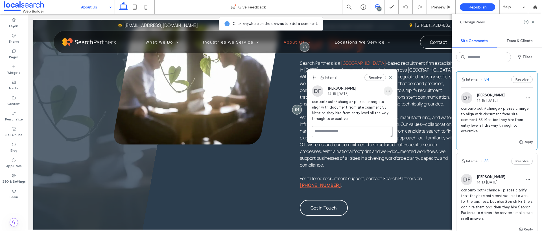
click at [388, 93] on span "button" at bounding box center [388, 90] width 9 height 9
click at [392, 105] on span "Edit" at bounding box center [392, 106] width 7 height 6
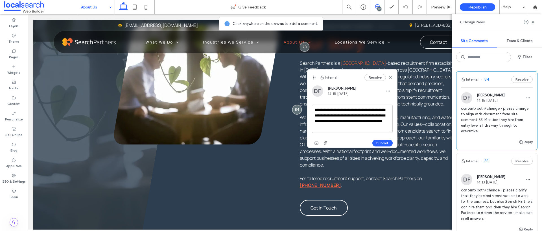
click at [358, 130] on textarea "**********" at bounding box center [352, 119] width 81 height 28
type textarea "**********"
click at [383, 141] on button "Submit" at bounding box center [383, 143] width 20 height 7
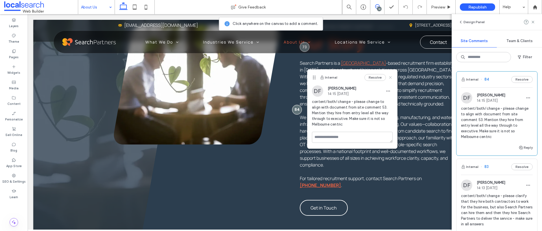
click at [390, 78] on use at bounding box center [390, 77] width 3 height 3
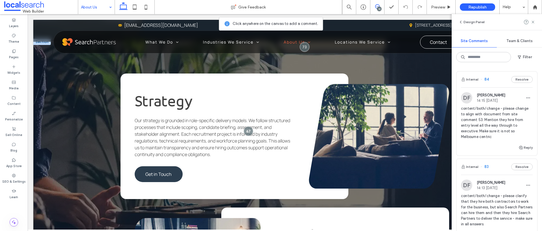
scroll to position [431, 0]
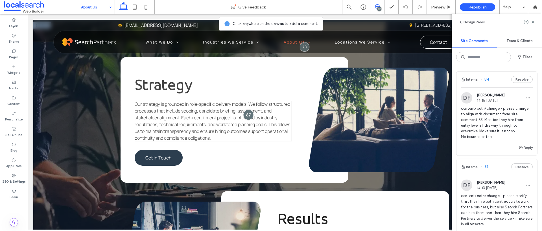
click at [247, 110] on div at bounding box center [248, 115] width 10 height 10
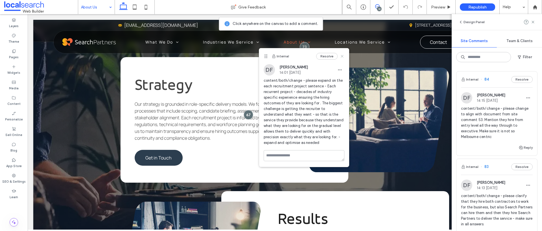
drag, startPoint x: 342, startPoint y: 55, endPoint x: 311, endPoint y: 43, distance: 32.8
click at [342, 55] on icon at bounding box center [342, 56] width 5 height 5
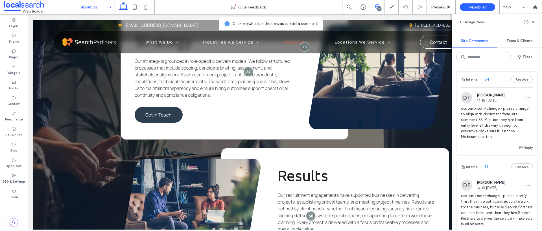
scroll to position [476, 0]
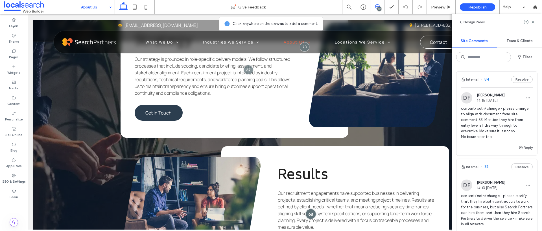
click at [312, 209] on div at bounding box center [311, 214] width 10 height 10
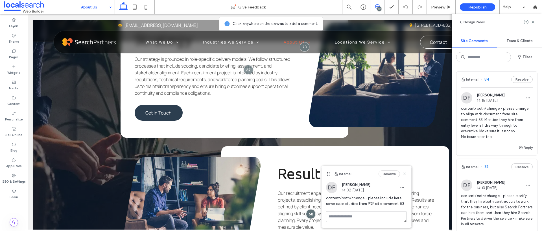
click at [405, 173] on use at bounding box center [404, 173] width 3 height 3
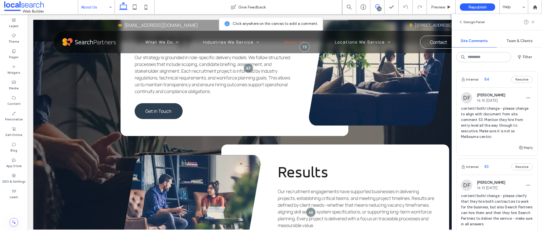
scroll to position [481, 0]
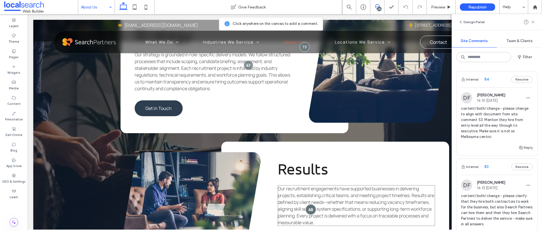
click at [312, 205] on div at bounding box center [311, 209] width 10 height 10
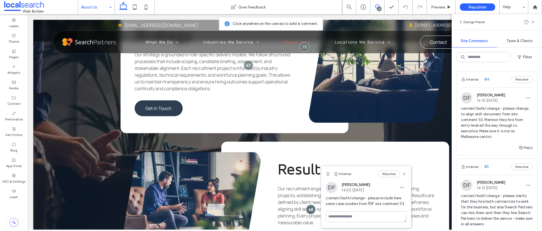
click at [405, 177] on div "Internal Resolve" at bounding box center [367, 174] width 90 height 16
drag, startPoint x: 406, startPoint y: 174, endPoint x: 314, endPoint y: 128, distance: 103.0
click at [406, 174] on use at bounding box center [404, 173] width 3 height 3
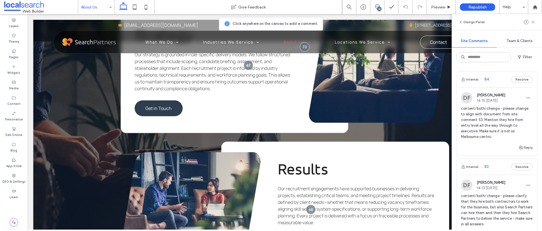
scroll to position [443, 0]
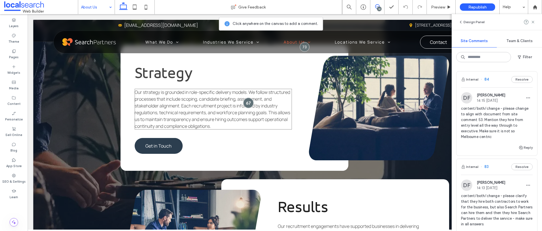
click at [246, 98] on div at bounding box center [248, 103] width 10 height 10
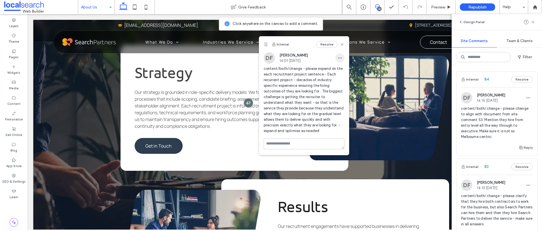
click at [342, 59] on icon "button" at bounding box center [340, 58] width 5 height 5
click at [341, 69] on div "Edit" at bounding box center [361, 72] width 50 height 11
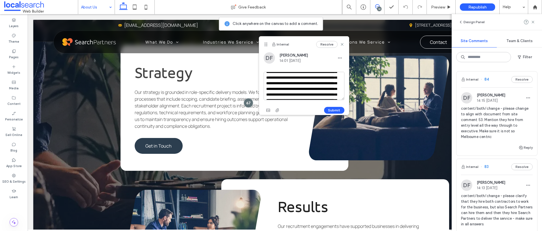
scroll to position [50, 0]
drag, startPoint x: 309, startPoint y: 78, endPoint x: 303, endPoint y: 78, distance: 6.2
click at [303, 78] on textarea "**********" at bounding box center [304, 86] width 81 height 28
type textarea "**********"
click at [339, 112] on button "Submit" at bounding box center [334, 110] width 20 height 7
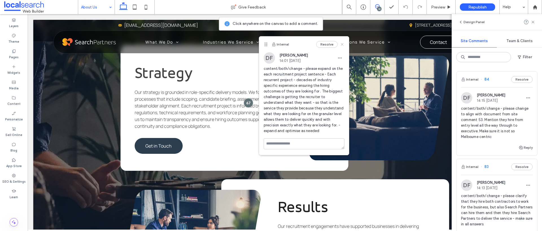
click at [344, 44] on icon at bounding box center [342, 44] width 5 height 5
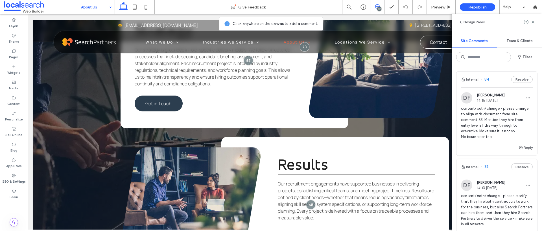
scroll to position [548, 0]
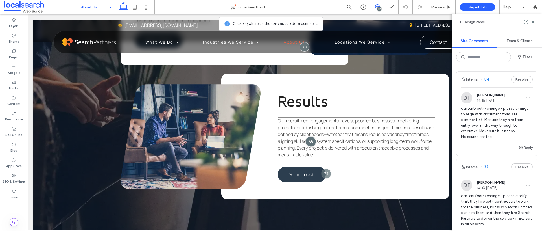
click at [309, 136] on div at bounding box center [311, 141] width 10 height 10
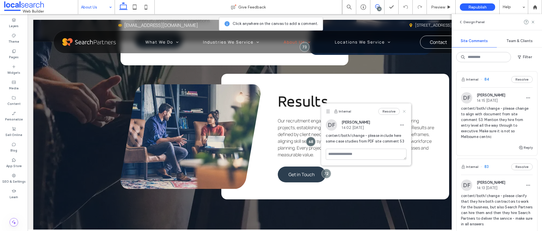
click at [404, 111] on use at bounding box center [404, 111] width 3 height 3
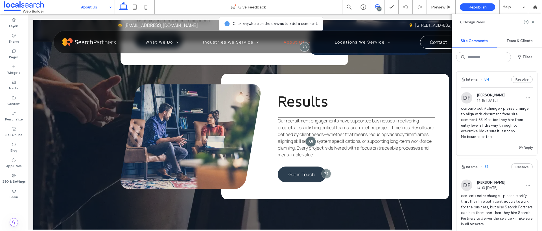
click at [310, 136] on div at bounding box center [311, 141] width 10 height 10
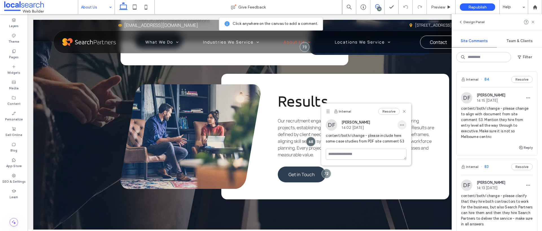
click at [406, 123] on span "button" at bounding box center [402, 124] width 9 height 9
drag, startPoint x: 418, startPoint y: 140, endPoint x: 388, endPoint y: 127, distance: 32.5
click at [418, 140] on div "Edit" at bounding box center [423, 139] width 50 height 11
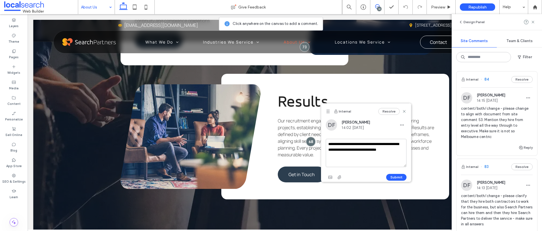
click at [378, 159] on textarea "**********" at bounding box center [366, 153] width 81 height 28
type textarea "**********"
click at [398, 178] on button "Submit" at bounding box center [397, 177] width 20 height 7
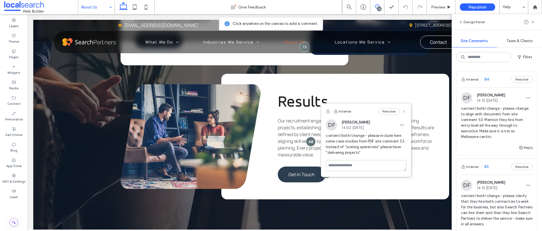
drag, startPoint x: 404, startPoint y: 110, endPoint x: 382, endPoint y: 107, distance: 22.3
click at [404, 110] on icon at bounding box center [404, 111] width 5 height 5
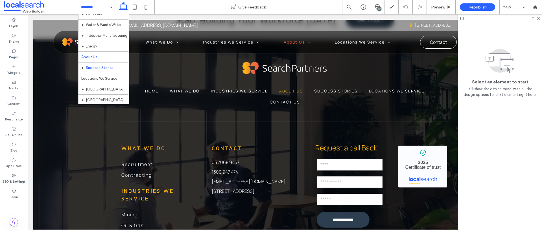
scroll to position [71, 0]
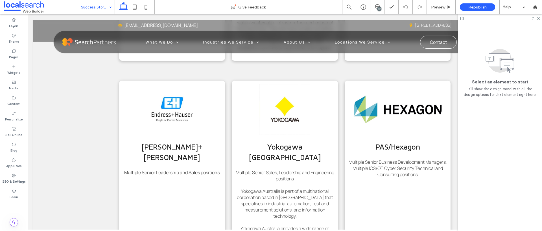
scroll to position [604, 0]
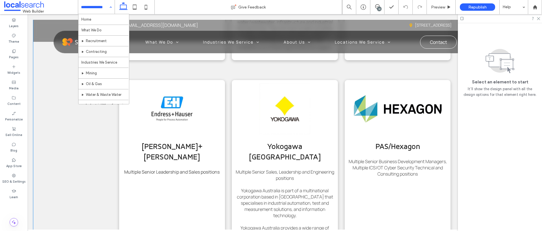
click at [55, 121] on div "View more ABB Australia Country Head of Communications, Head of Mining, Dozens …" at bounding box center [284, 188] width 503 height 694
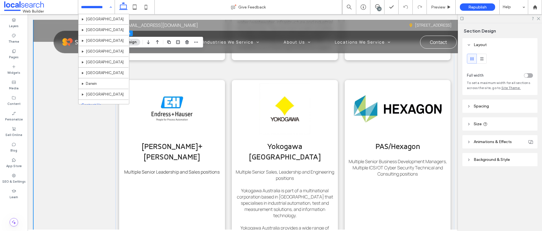
scroll to position [146, 0]
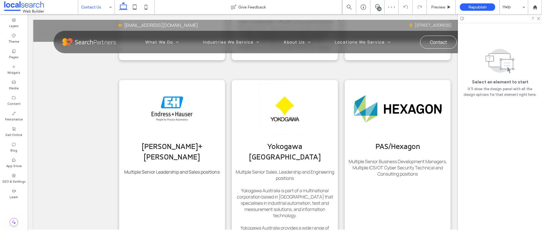
click at [86, 7] on input at bounding box center [95, 7] width 28 height 14
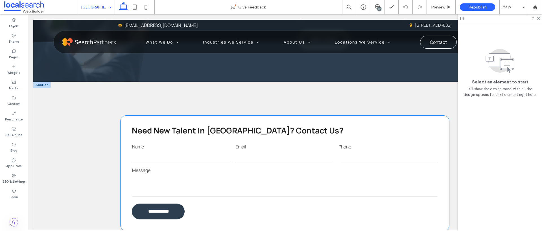
scroll to position [498, 0]
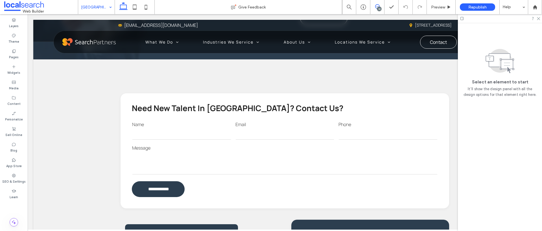
click at [381, 7] on span at bounding box center [378, 6] width 14 height 5
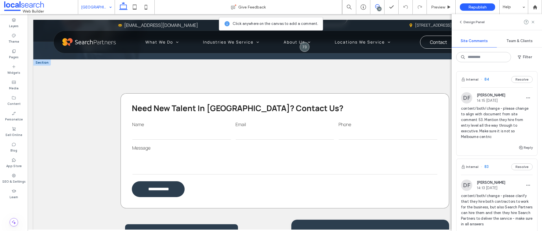
click at [233, 94] on div "**********" at bounding box center [285, 150] width 329 height 115
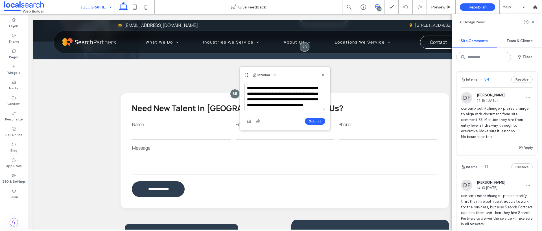
scroll to position [8, 0]
type textarea "**********"
click at [311, 123] on button "Submit" at bounding box center [315, 121] width 20 height 7
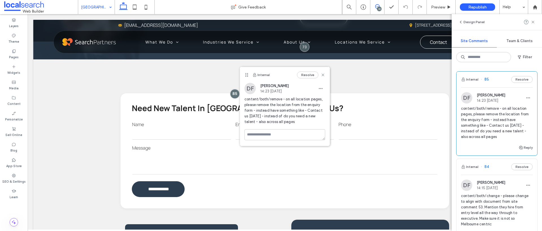
scroll to position [0, 0]
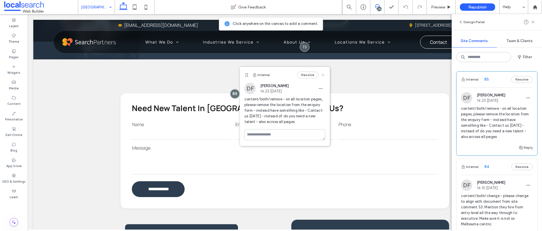
click at [324, 75] on icon at bounding box center [323, 75] width 5 height 5
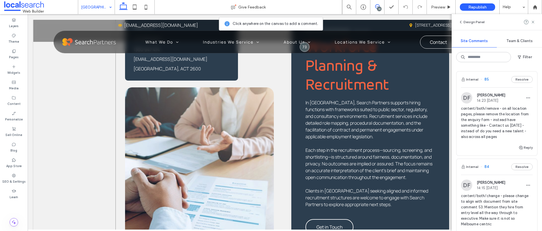
scroll to position [711, 0]
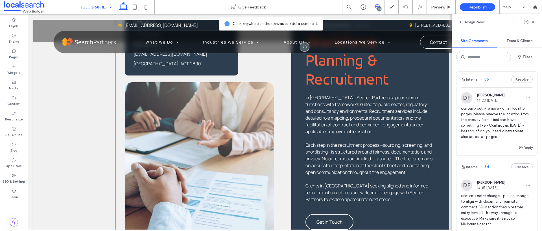
click at [288, 161] on div "**********" at bounding box center [285, 63] width 339 height 435
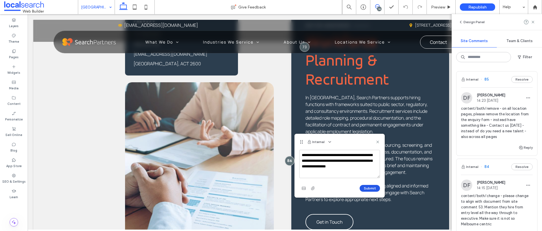
type textarea "**********"
click at [376, 188] on button "Submit" at bounding box center [370, 188] width 20 height 7
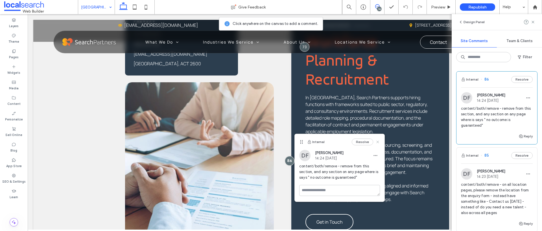
click at [378, 141] on icon at bounding box center [378, 142] width 5 height 5
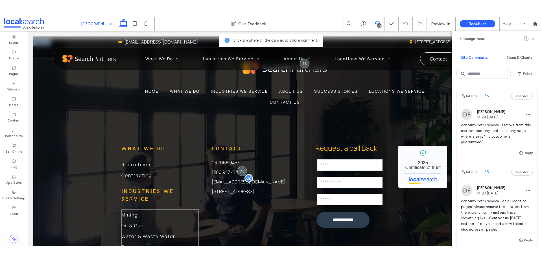
scroll to position [1676, 0]
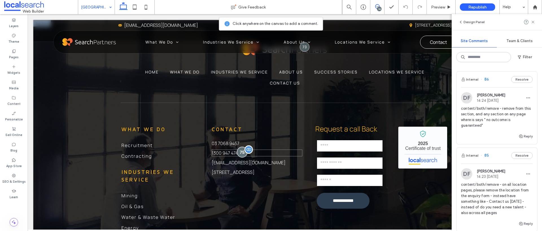
click at [241, 147] on div at bounding box center [242, 152] width 10 height 10
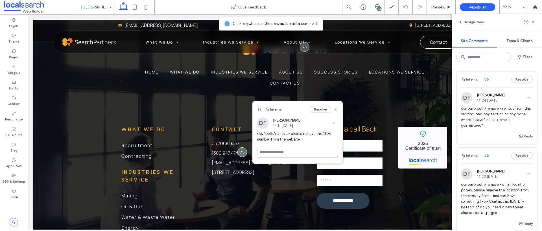
click at [337, 108] on use at bounding box center [336, 109] width 3 height 3
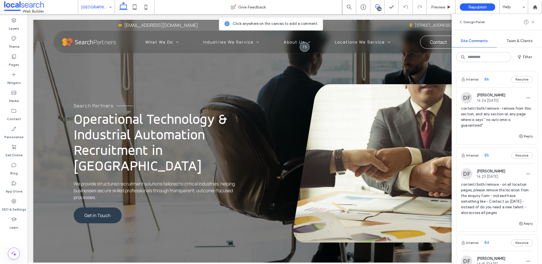
scroll to position [0, 0]
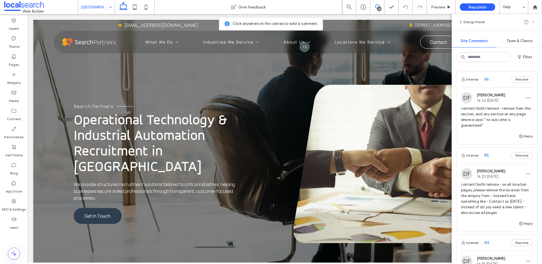
click at [533, 23] on icon at bounding box center [533, 22] width 5 height 5
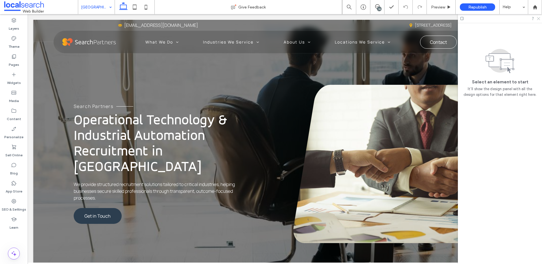
click at [539, 18] on use at bounding box center [538, 18] width 3 height 3
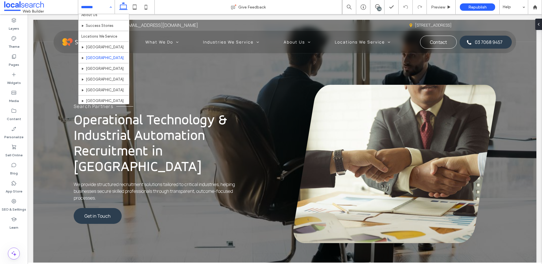
scroll to position [108, 0]
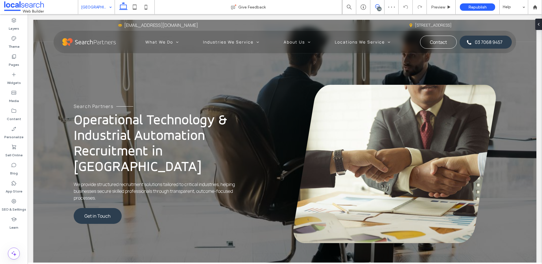
click at [378, 5] on icon at bounding box center [377, 6] width 5 height 5
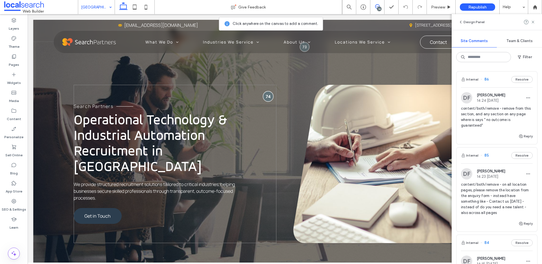
click at [267, 93] on div at bounding box center [268, 96] width 10 height 10
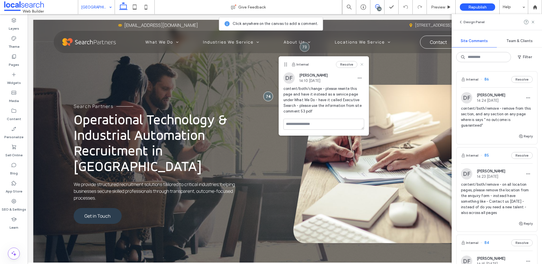
click at [362, 64] on use at bounding box center [362, 64] width 3 height 3
